Goal: Find specific fact

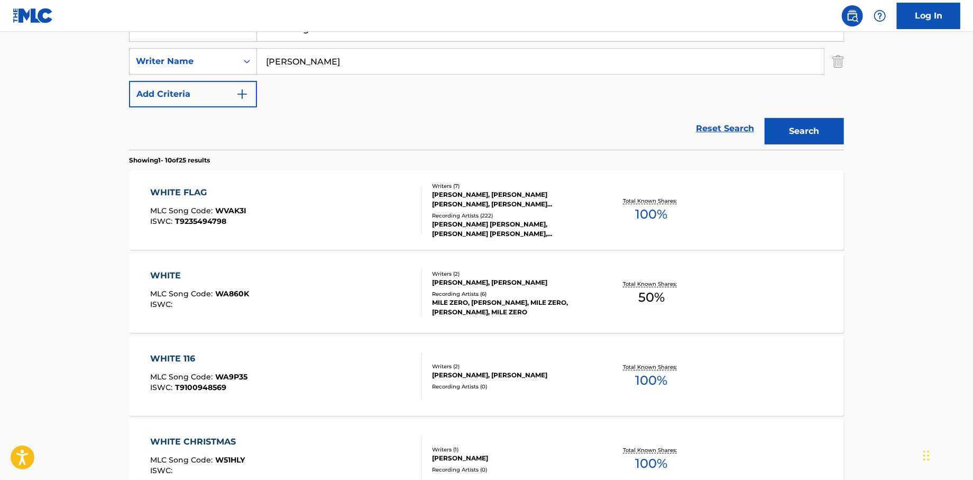
scroll to position [317, 0]
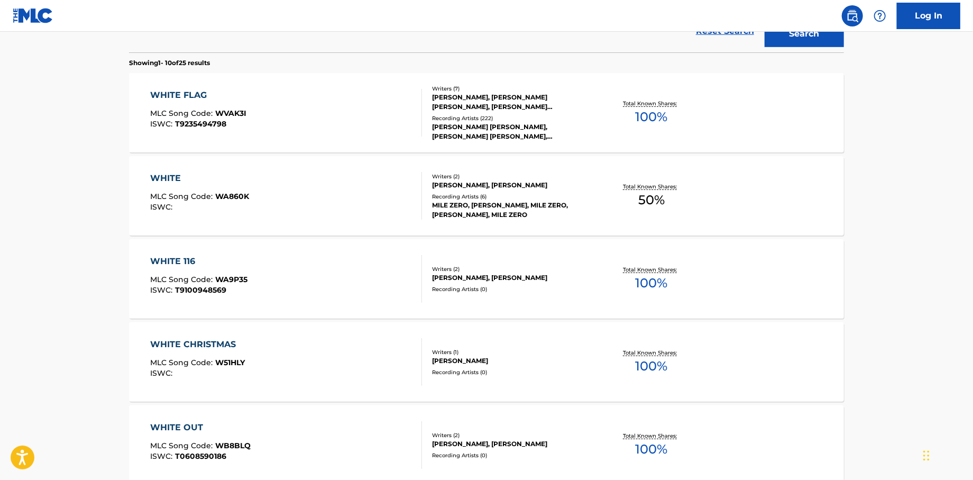
click at [173, 92] on div "WHITE FLAG" at bounding box center [199, 95] width 96 height 13
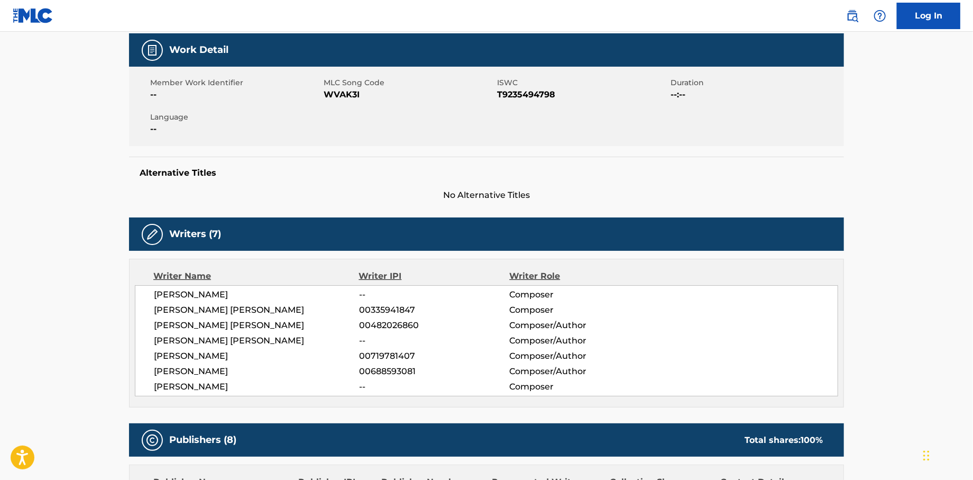
scroll to position [159, 0]
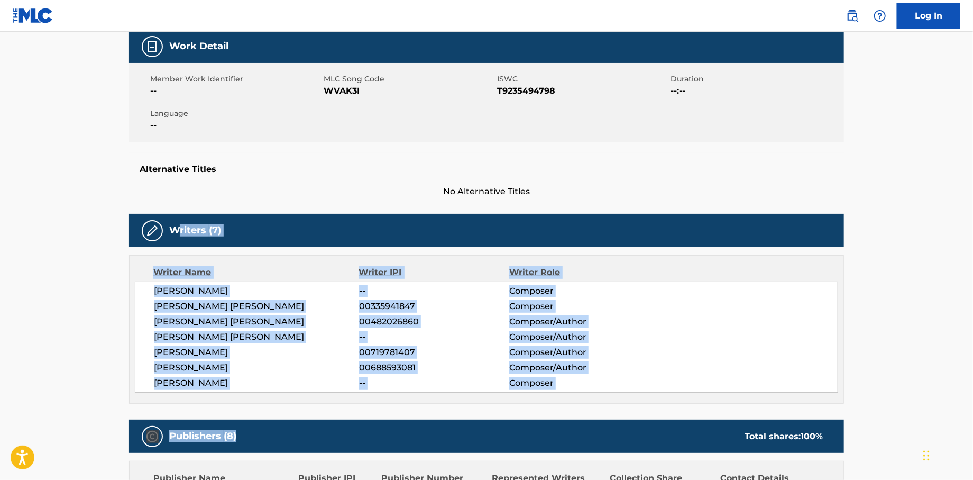
drag, startPoint x: 180, startPoint y: 210, endPoint x: 375, endPoint y: 389, distance: 264.3
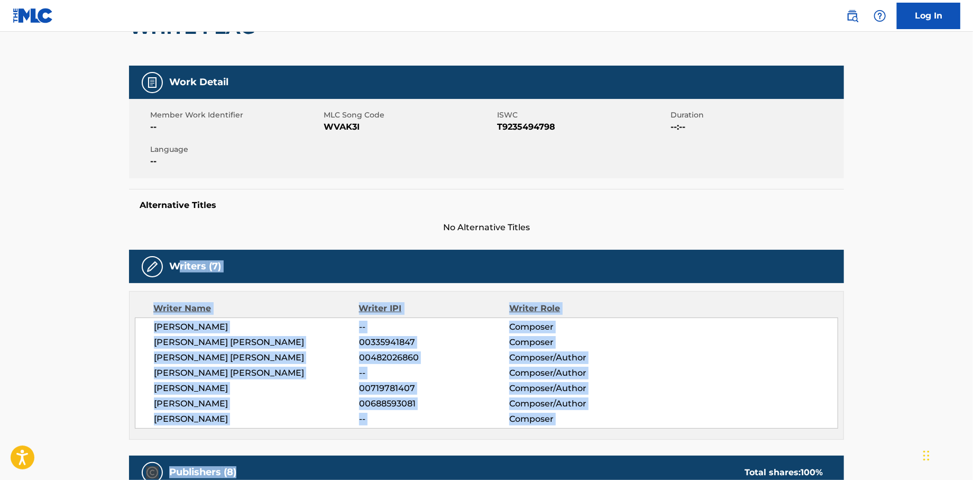
scroll to position [264, 0]
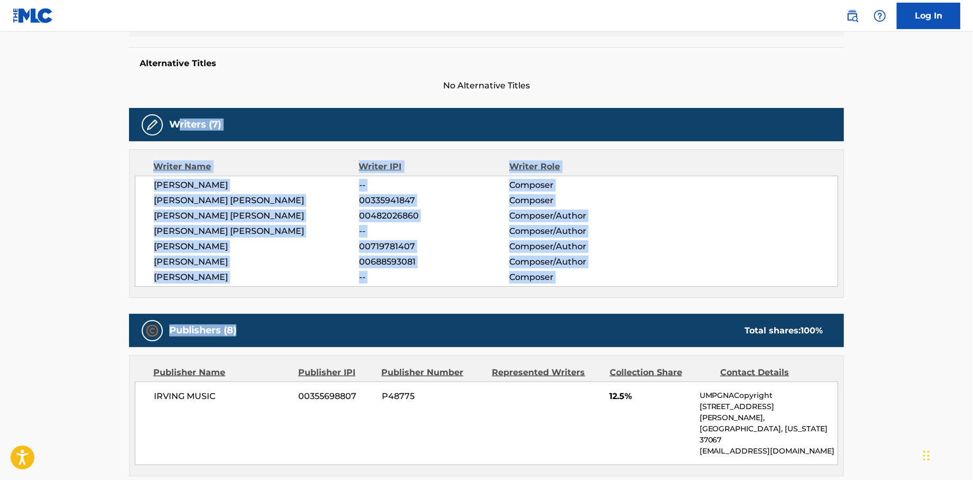
copy div "riters (7) Writer Name Writer IPI Writer Role [PERSON_NAME] -- Composer [PERSON…"
click at [255, 252] on span "[PERSON_NAME]" at bounding box center [256, 246] width 205 height 13
click at [355, 241] on span "[PERSON_NAME]" at bounding box center [256, 246] width 205 height 13
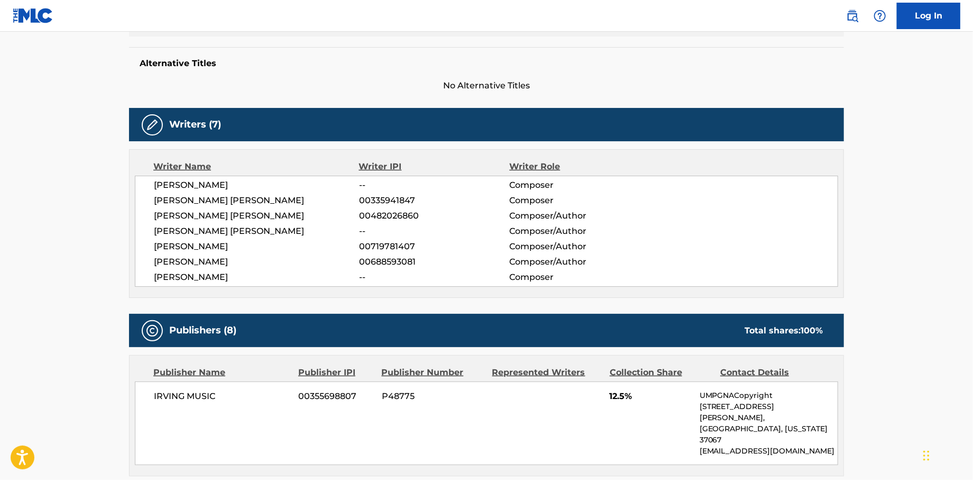
click at [272, 77] on div "Alternative Titles No Alternative Titles" at bounding box center [486, 69] width 715 height 45
click at [272, 71] on div "Alternative Titles No Alternative Titles" at bounding box center [486, 69] width 715 height 45
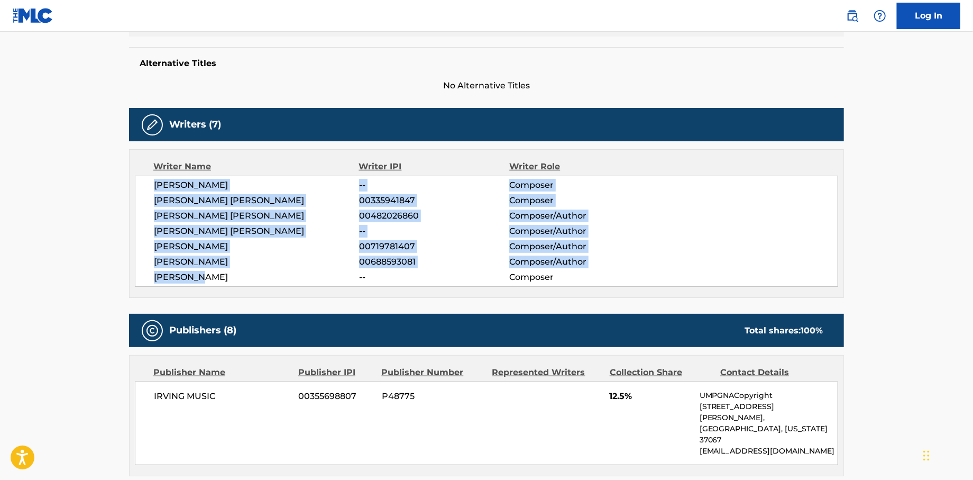
drag, startPoint x: 153, startPoint y: 185, endPoint x: 230, endPoint y: 235, distance: 91.2
click at [244, 273] on div "[PERSON_NAME] -- Composer [PERSON_NAME] [PERSON_NAME] 00335941847 Composer [PER…" at bounding box center [486, 231] width 703 height 111
copy div "[PERSON_NAME] -- Composer [PERSON_NAME] [PERSON_NAME] 00335941847 Composer [PER…"
